Goal: Transaction & Acquisition: Purchase product/service

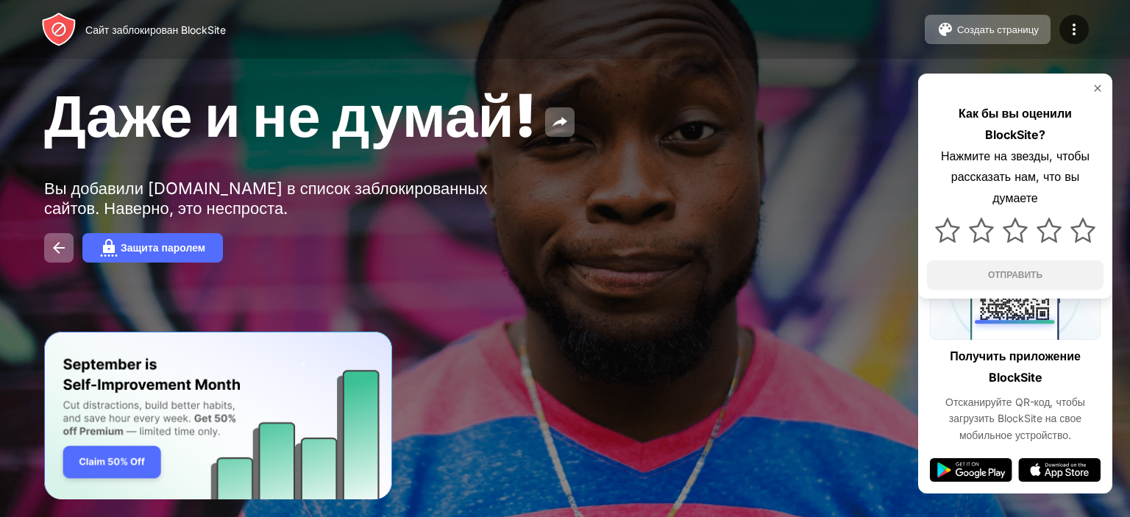
click at [1100, 83] on img at bounding box center [1098, 88] width 12 height 12
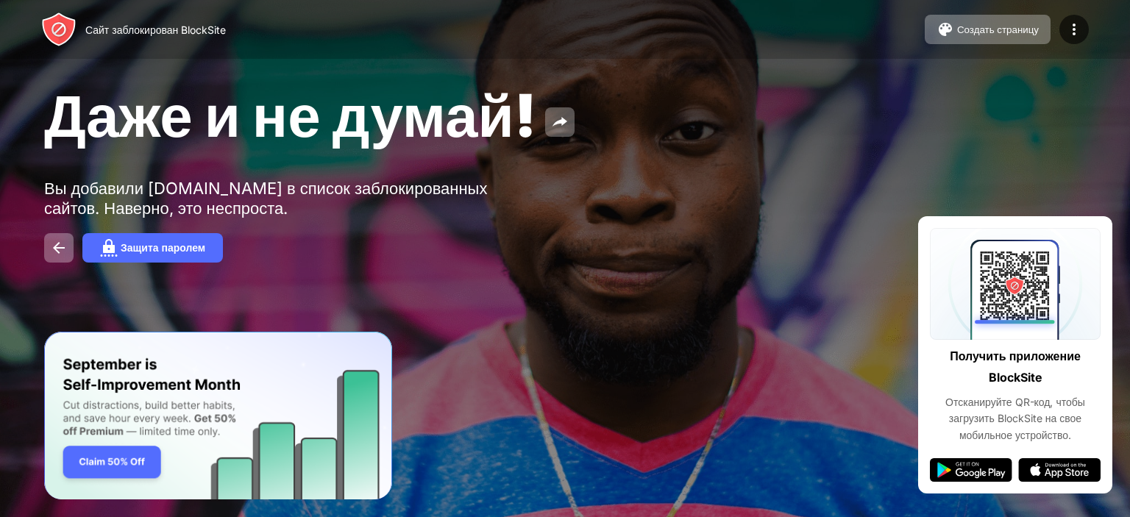
click at [103, 453] on img "Баннерное сообщение" at bounding box center [218, 416] width 348 height 168
click at [191, 320] on div "Даже и не думай! Вы добавили youtube.com в список заблокированных сайтов. Навер…" at bounding box center [565, 171] width 1130 height 342
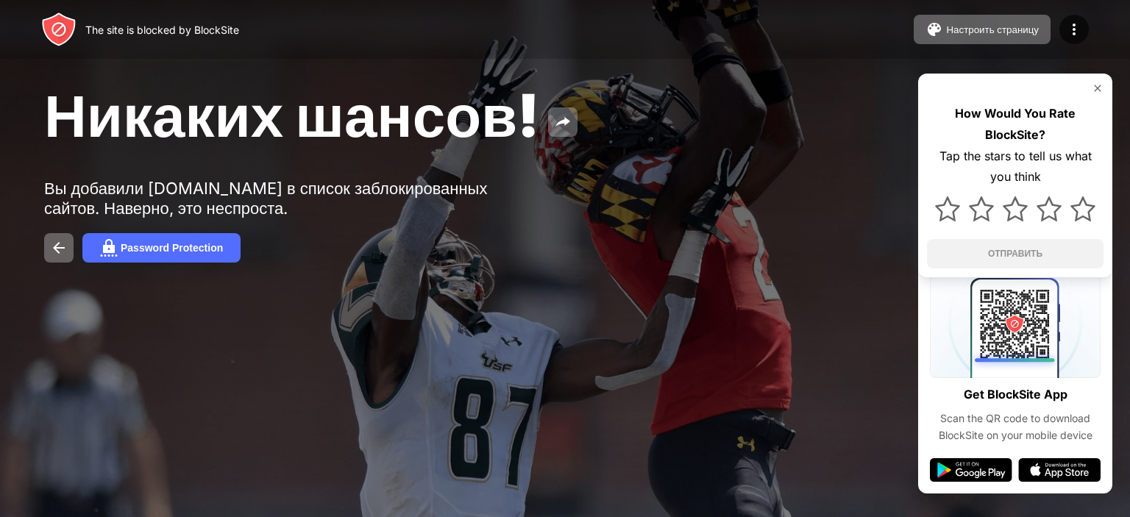
click at [997, 221] on div at bounding box center [1015, 209] width 177 height 43
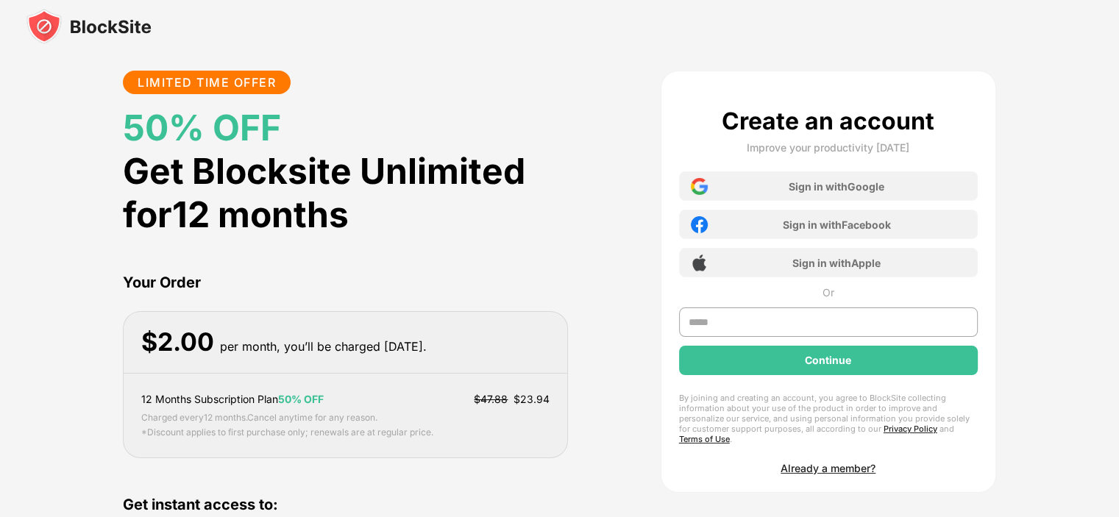
click at [700, 324] on div "Create an account Improve your productivity today Sign in with Google Sign in w…" at bounding box center [828, 291] width 299 height 368
